Goal: Transaction & Acquisition: Purchase product/service

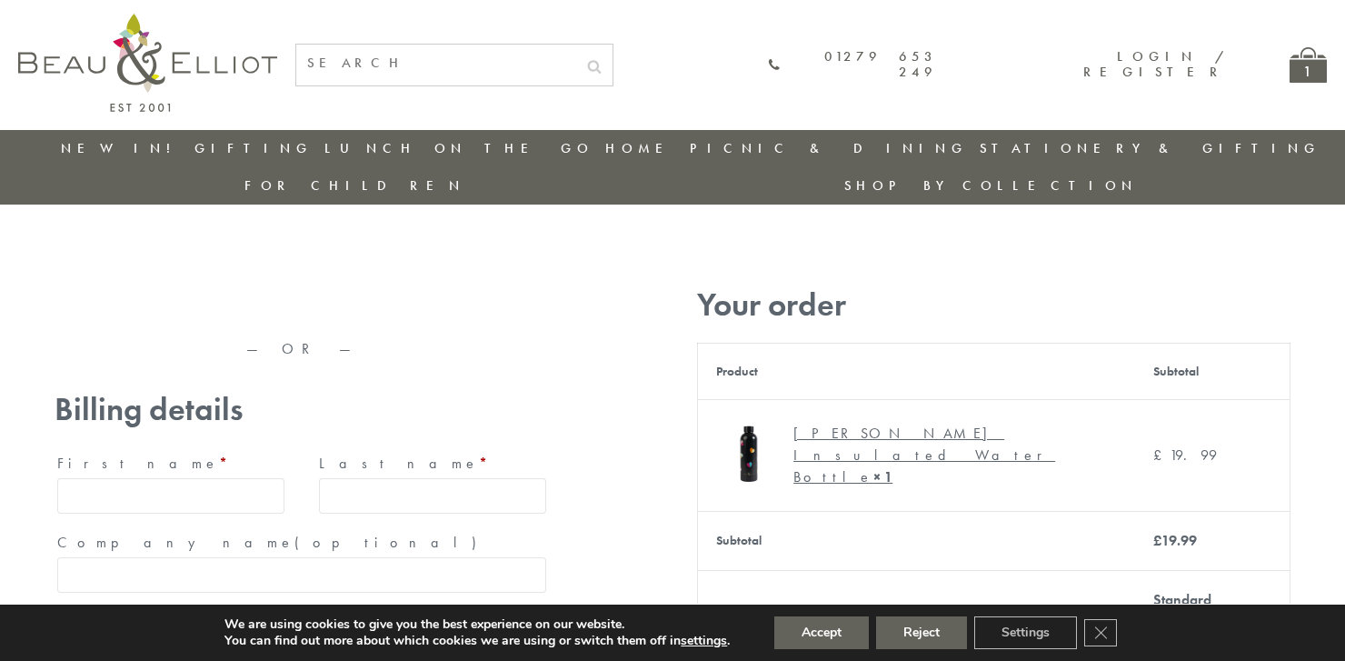
type input "maria33@yahoo.com"
type input "Maria"
type input "Williams"
type input "23, Scottsdale, Happytown"
type input "London"
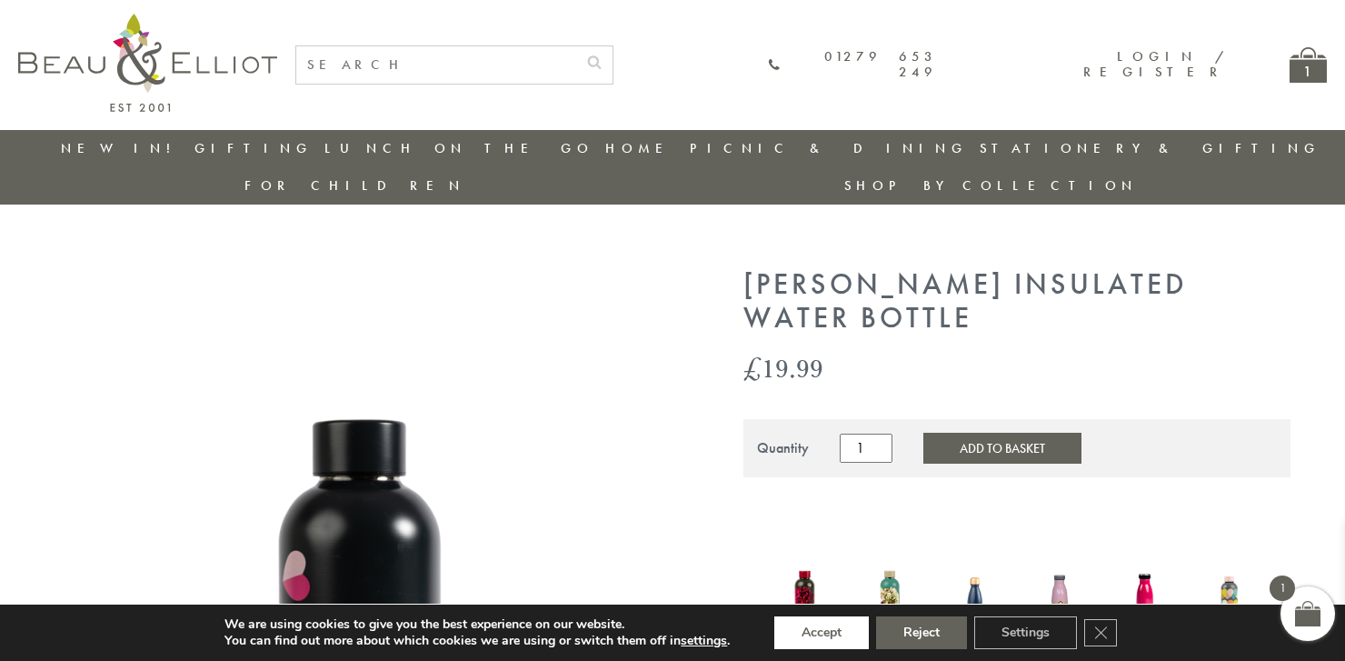
click at [821, 632] on button "Accept" at bounding box center [821, 632] width 94 height 33
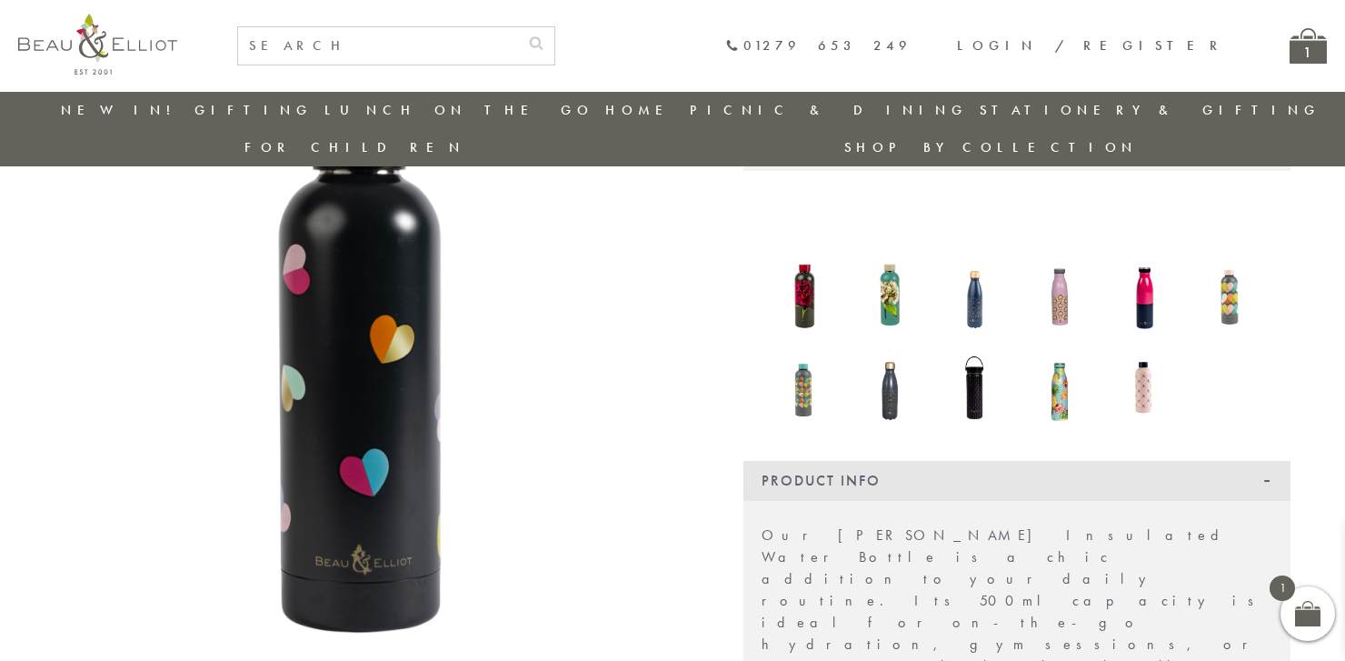
scroll to position [661, 0]
